Goal: Find specific page/section: Find specific page/section

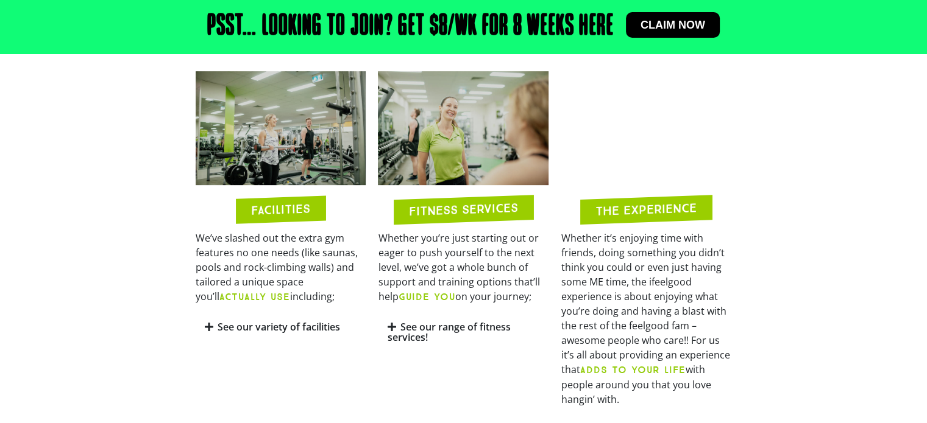
scroll to position [548, 0]
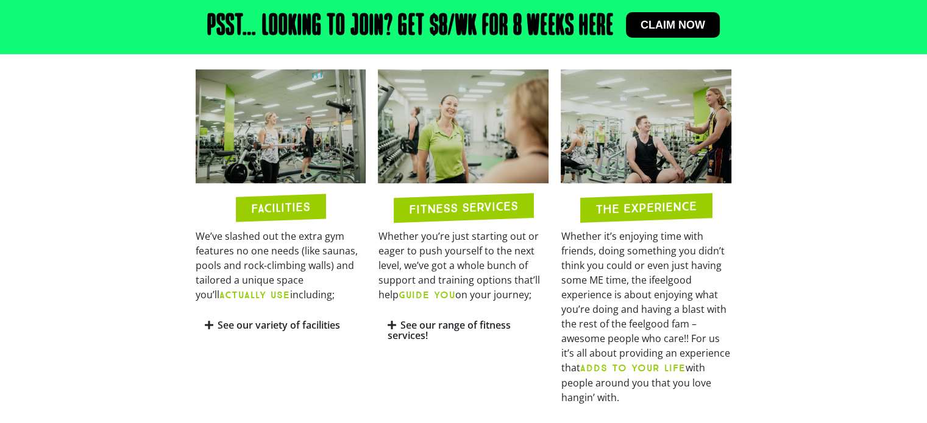
click at [453, 207] on h2 "FITNESS SERVICES" at bounding box center [463, 208] width 109 height 16
click at [422, 328] on link "See our range of fitness services!" at bounding box center [448, 331] width 123 height 24
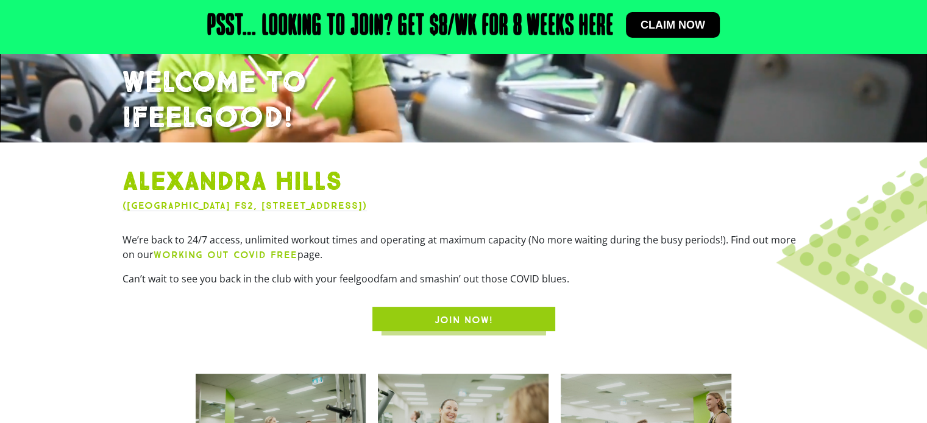
scroll to position [0, 0]
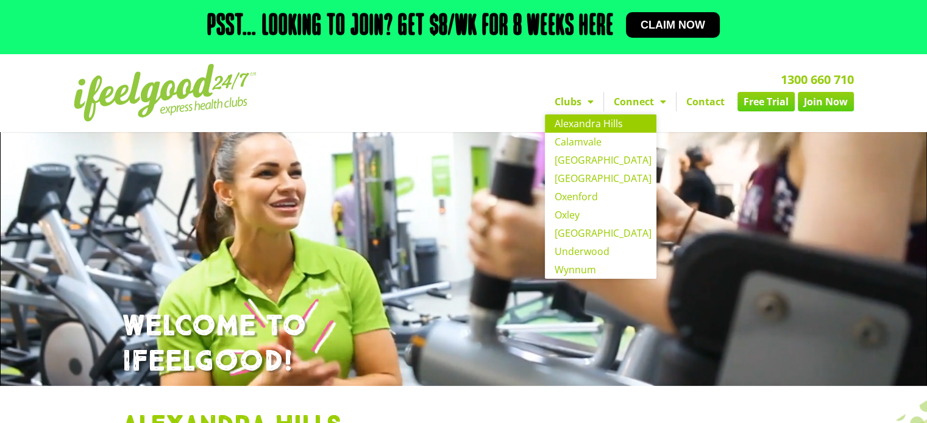
click at [573, 104] on link "Clubs" at bounding box center [574, 101] width 58 height 19
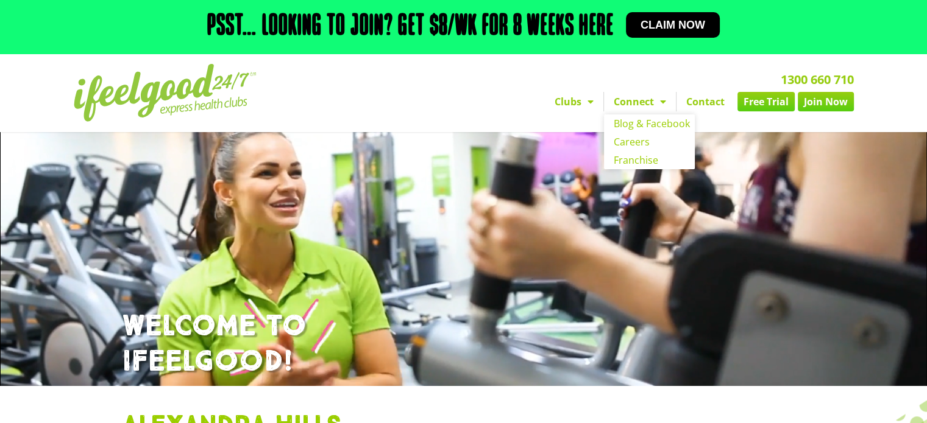
click at [640, 102] on link "Connect" at bounding box center [640, 101] width 72 height 19
click at [433, 91] on div "1300 660 710 Clubs [GEOGRAPHIC_DATA] [GEOGRAPHIC_DATA] [GEOGRAPHIC_DATA] [GEOGR…" at bounding box center [602, 93] width 515 height 70
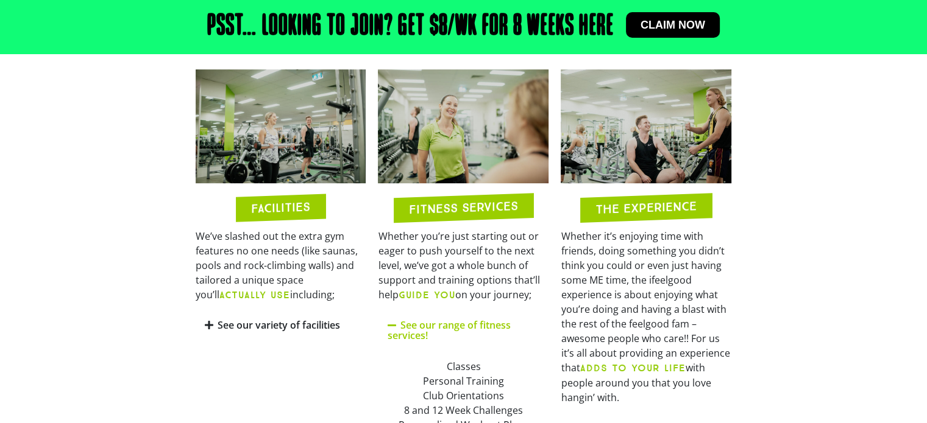
scroll to position [609, 0]
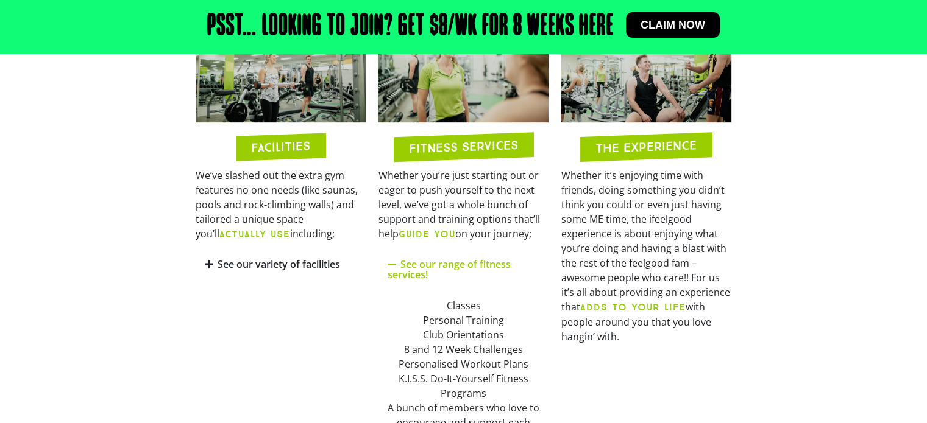
click at [246, 264] on link "See our variety of facilities" at bounding box center [278, 264] width 122 height 13
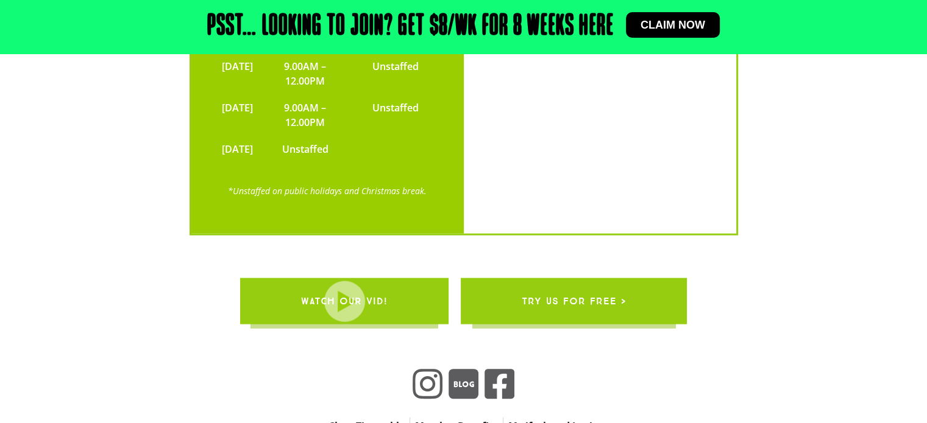
scroll to position [2739, 0]
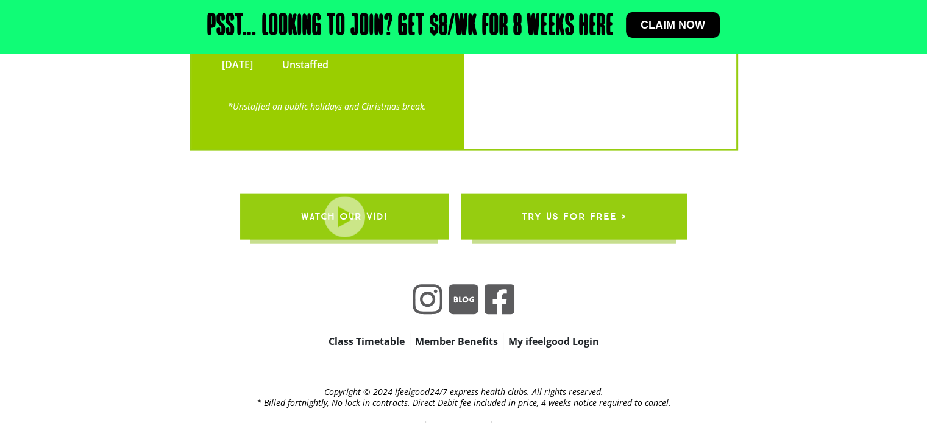
click at [375, 333] on link "Class Timetable" at bounding box center [366, 341] width 86 height 17
